Goal: Task Accomplishment & Management: Manage account settings

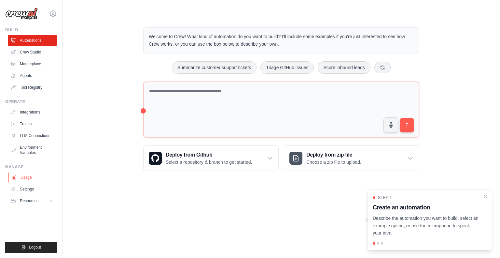
click at [23, 176] on link "Usage" at bounding box center [32, 177] width 49 height 10
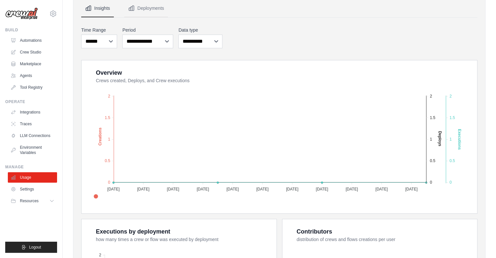
scroll to position [65, 0]
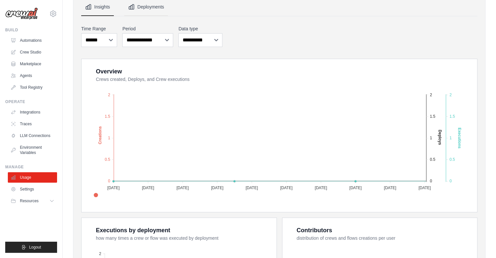
click at [142, 7] on button "Deployments" at bounding box center [146, 7] width 44 height 18
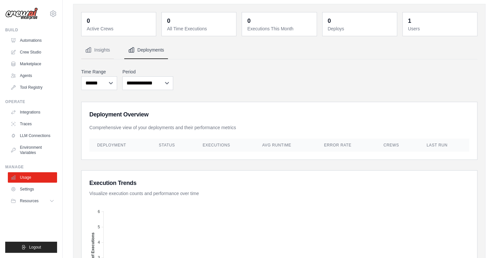
scroll to position [0, 0]
